Goal: Task Accomplishment & Management: Manage account settings

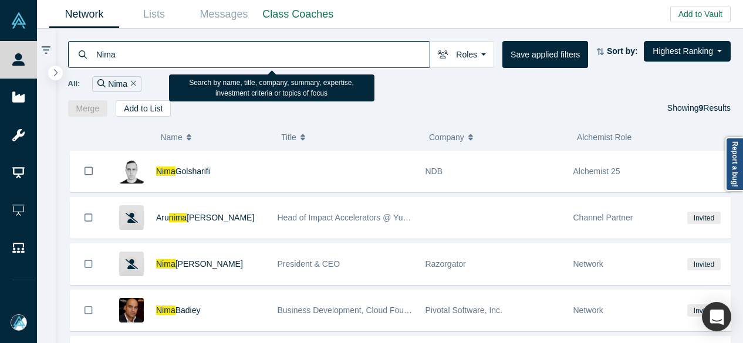
drag, startPoint x: 177, startPoint y: 62, endPoint x: 90, endPoint y: 60, distance: 86.8
click at [90, 60] on div "Nima" at bounding box center [249, 54] width 362 height 27
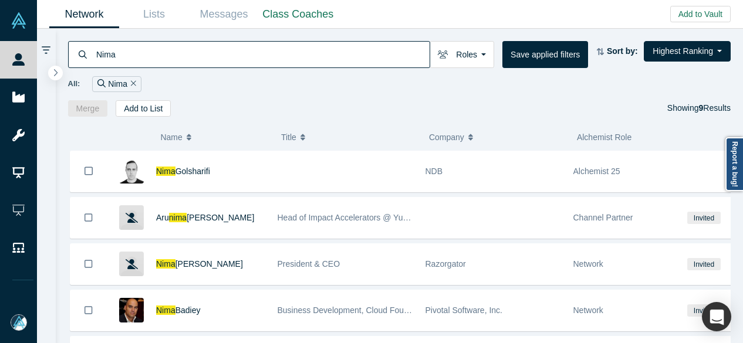
paste input "[PERSON_NAME]"
type input "[PERSON_NAME]"
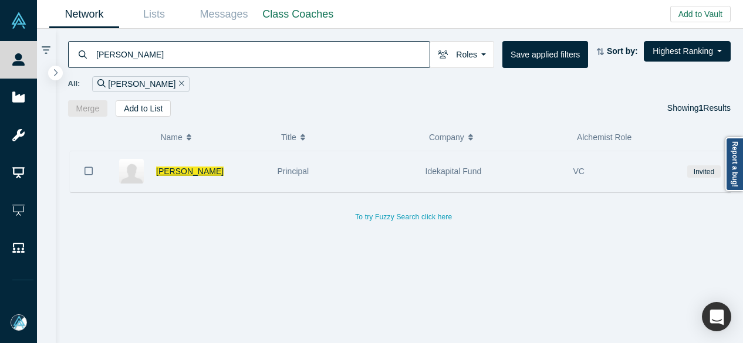
click at [179, 172] on span "[PERSON_NAME]" at bounding box center [189, 171] width 67 height 9
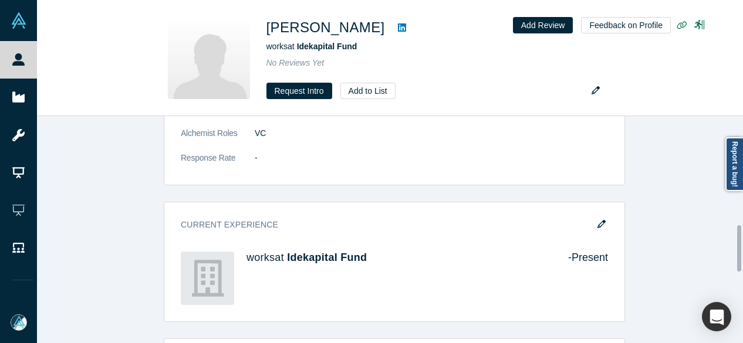
scroll to position [587, 0]
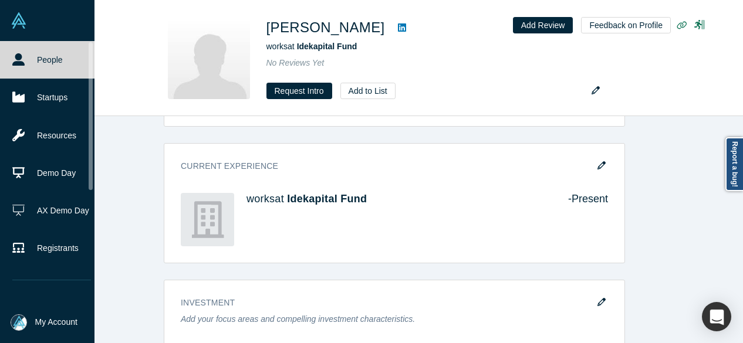
click at [25, 57] on link "People" at bounding box center [51, 60] width 103 height 38
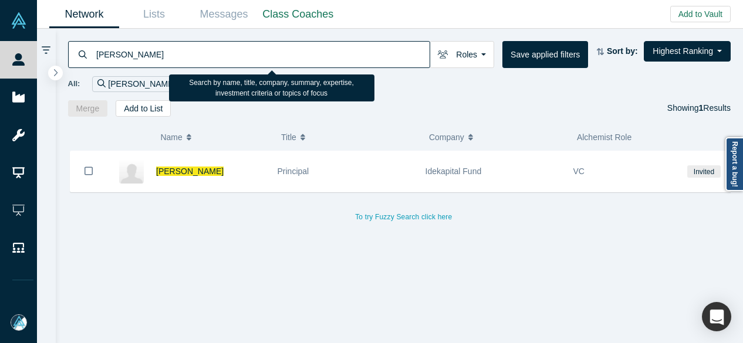
drag, startPoint x: 155, startPoint y: 53, endPoint x: 91, endPoint y: 55, distance: 64.0
click at [91, 55] on div "[PERSON_NAME]" at bounding box center [249, 54] width 362 height 27
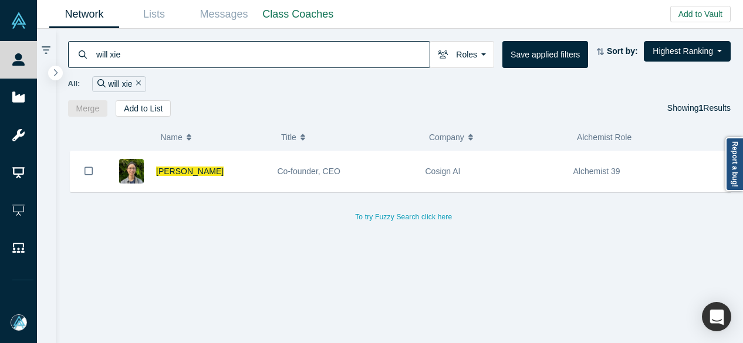
type input "will xie"
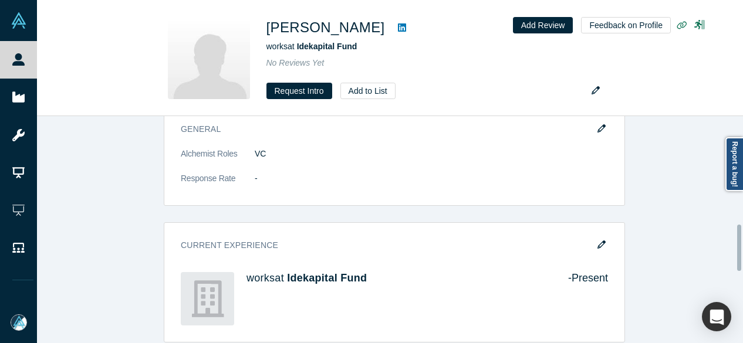
scroll to position [528, 0]
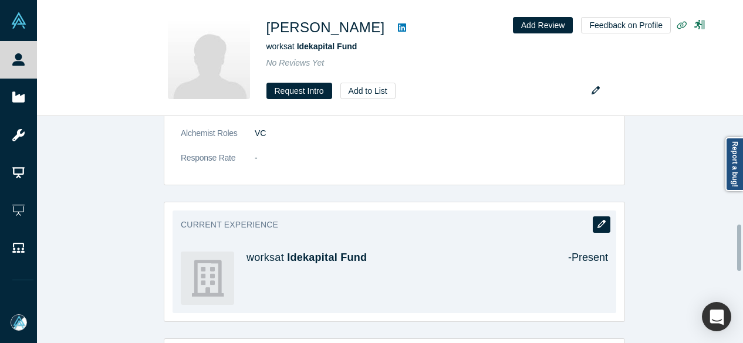
click at [597, 222] on icon "button" at bounding box center [601, 224] width 8 height 8
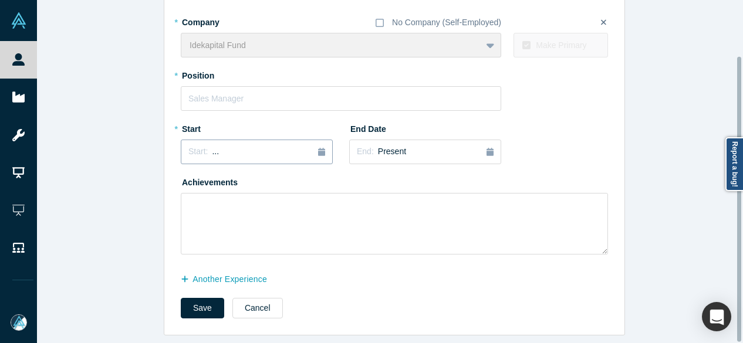
scroll to position [67, 0]
click at [256, 270] on button "another Experience" at bounding box center [230, 279] width 99 height 21
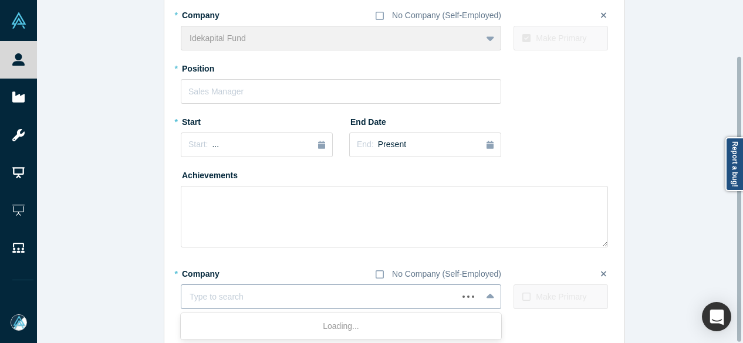
click at [249, 297] on div at bounding box center [319, 297] width 260 height 15
paste input "Board Member Board Member [DOMAIN_NAME]"
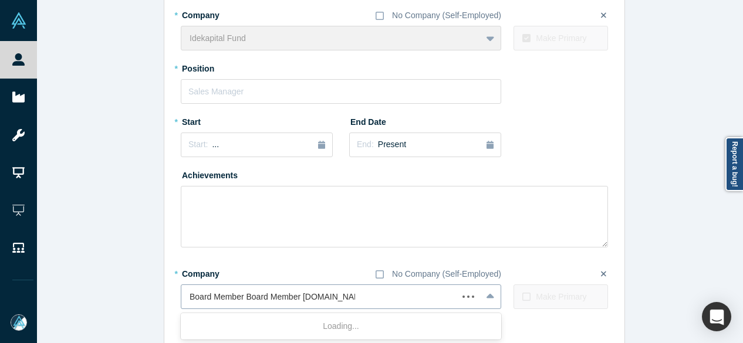
click at [297, 297] on input "Board Member Board Member [DOMAIN_NAME]" at bounding box center [271, 297] width 165 height 12
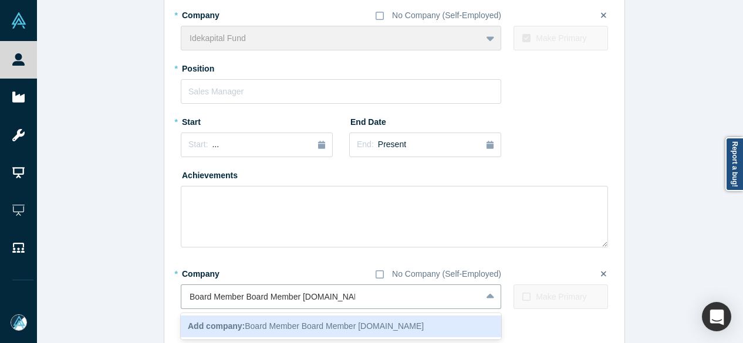
drag, startPoint x: 298, startPoint y: 298, endPoint x: 140, endPoint y: 299, distance: 158.4
click at [140, 299] on div "Edit Experience * Company No Company (Self-Employed) Idekapital Fund To pick up…" at bounding box center [394, 170] width 714 height 441
type input "[DOMAIN_NAME]"
click at [215, 328] on b "Add company:" at bounding box center [216, 325] width 57 height 9
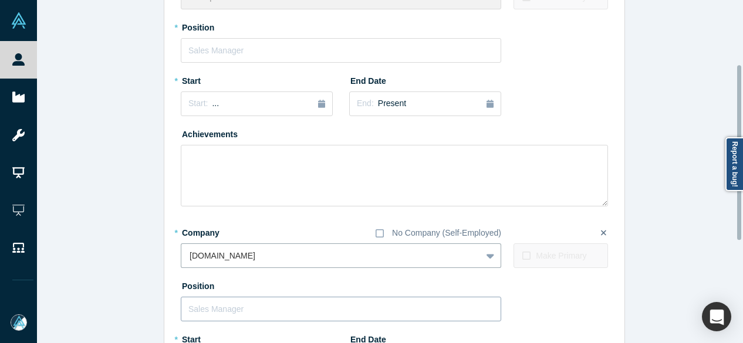
scroll to position [126, 0]
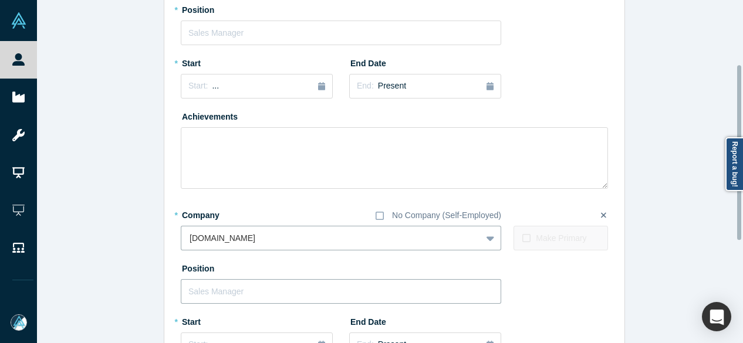
click at [231, 283] on input "text" at bounding box center [341, 291] width 320 height 25
paste input "Board Member Board Member"
drag, startPoint x: 240, startPoint y: 291, endPoint x: 343, endPoint y: 290, distance: 102.6
click at [343, 290] on input "Board Member Board Member" at bounding box center [341, 291] width 320 height 25
type input "Board Member"
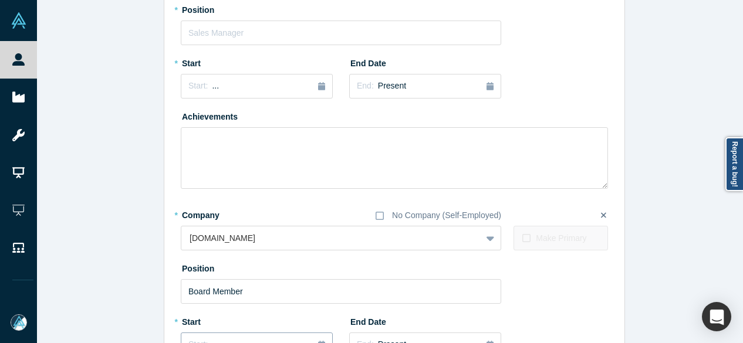
click at [246, 336] on button "Start: ..." at bounding box center [257, 345] width 152 height 25
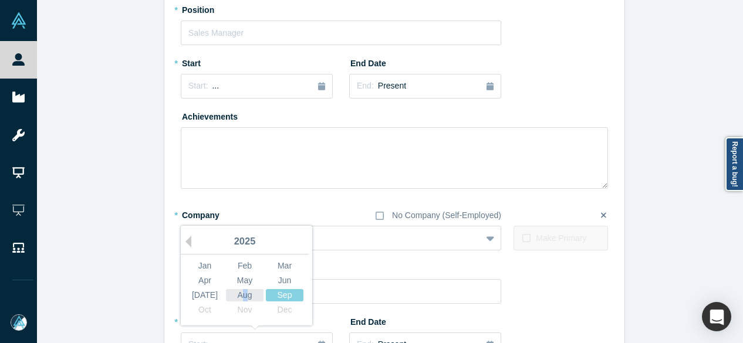
click at [240, 292] on div "Aug" at bounding box center [245, 295] width 38 height 12
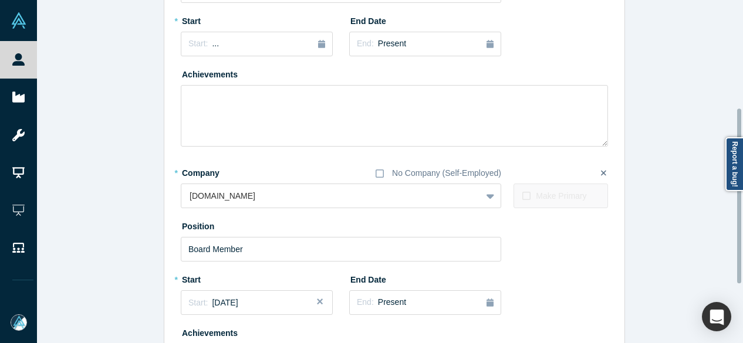
scroll to position [67, 0]
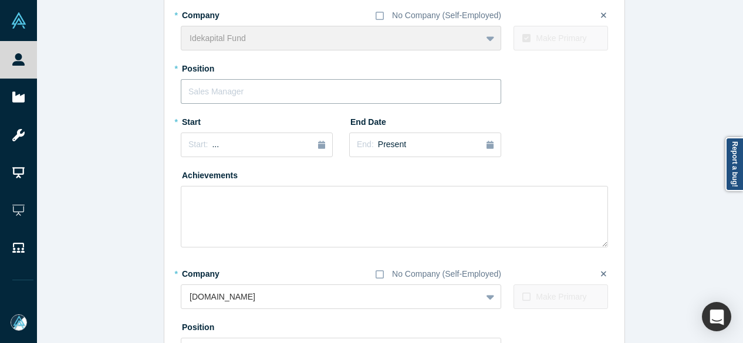
click at [221, 93] on input "text" at bounding box center [341, 91] width 320 height 25
paste input "Principal"
type input "Principal"
click at [218, 148] on div "Start: ..." at bounding box center [256, 144] width 137 height 13
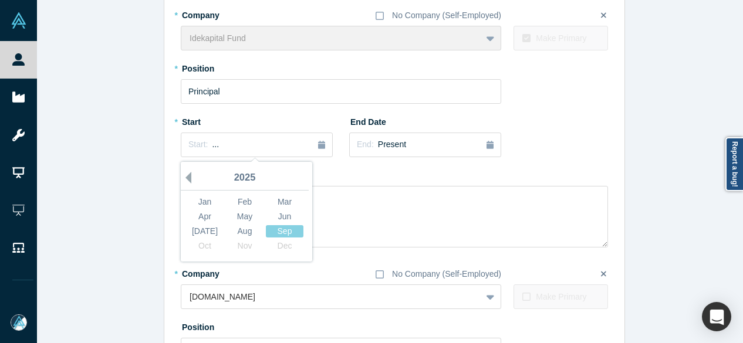
click at [183, 179] on button "Previous Year" at bounding box center [185, 178] width 12 height 12
click at [196, 204] on div "Jan" at bounding box center [205, 202] width 38 height 12
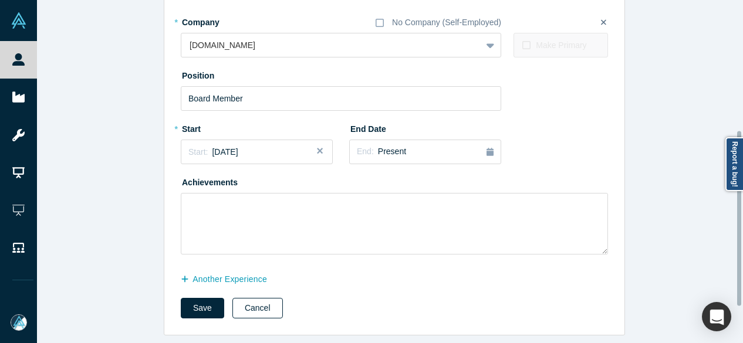
scroll to position [326, 0]
drag, startPoint x: 196, startPoint y: 303, endPoint x: 194, endPoint y: 320, distance: 16.6
click at [196, 303] on button "Save" at bounding box center [202, 308] width 43 height 21
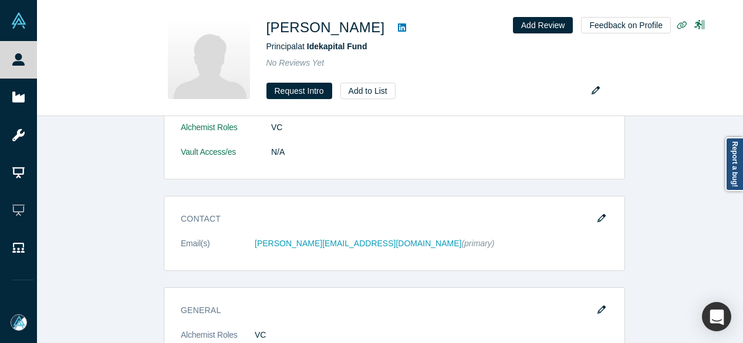
scroll to position [0, 0]
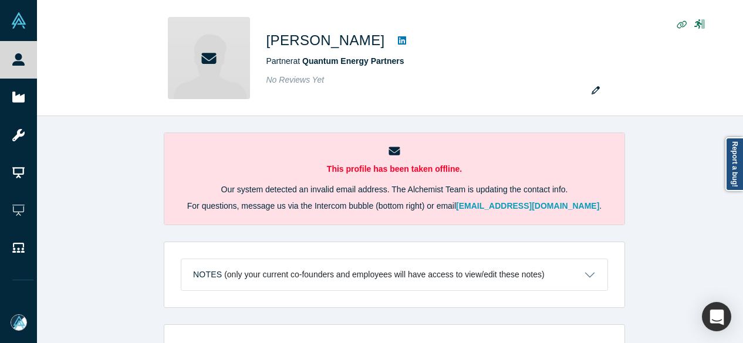
click at [95, 211] on div "This profile has been taken offline. Our system detected an invalid email addre…" at bounding box center [394, 234] width 714 height 236
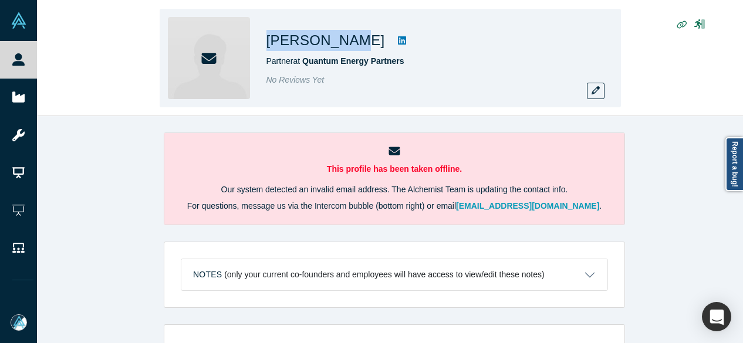
drag, startPoint x: 266, startPoint y: 42, endPoint x: 340, endPoint y: 38, distance: 74.0
click at [340, 38] on h1 "Gary Tanner" at bounding box center [325, 40] width 118 height 21
copy h1 "Gary Tanner"
